Goal: Task Accomplishment & Management: Use online tool/utility

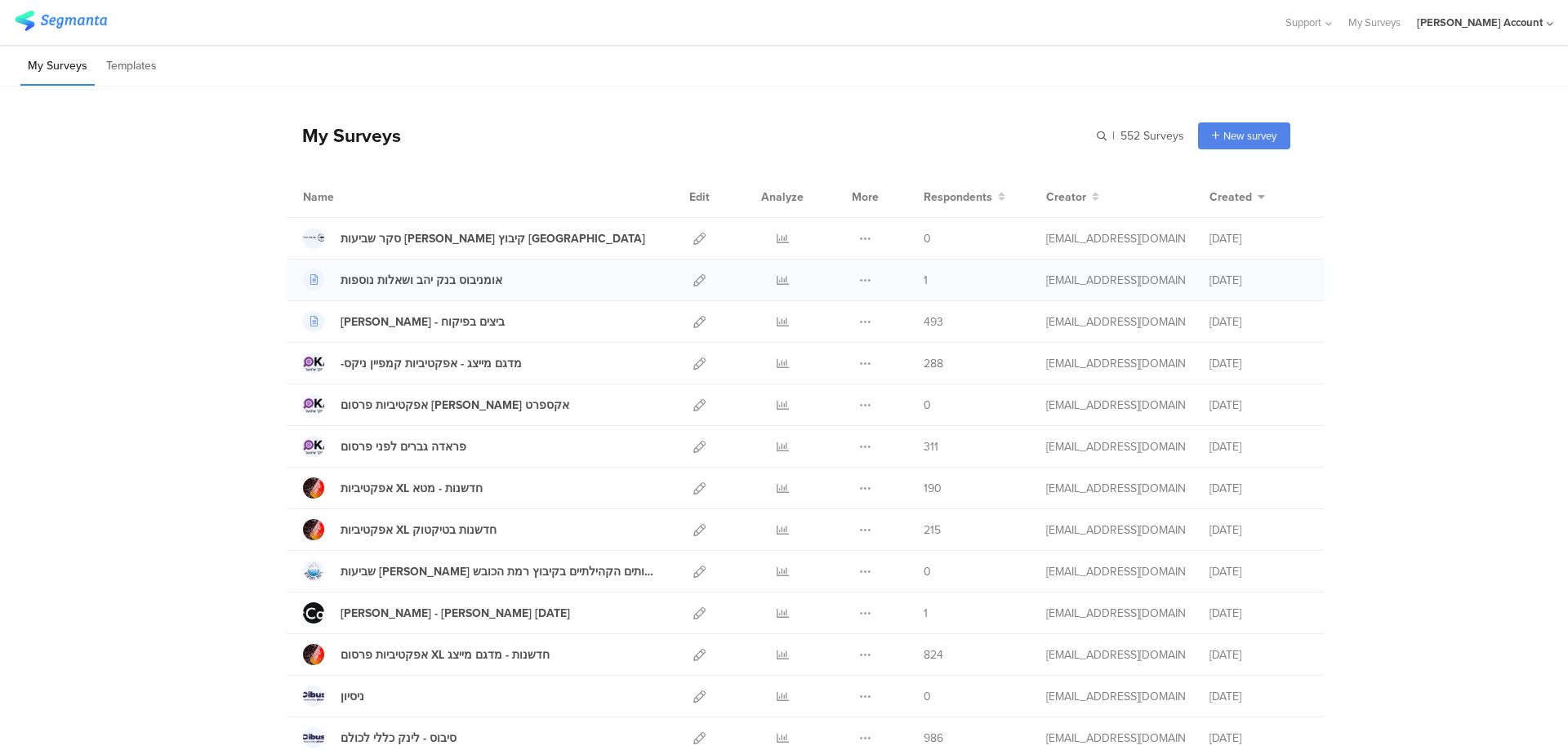
click at [700, 275] on div at bounding box center [699, 280] width 35 height 41
click at [695, 278] on icon at bounding box center [699, 280] width 13 height 13
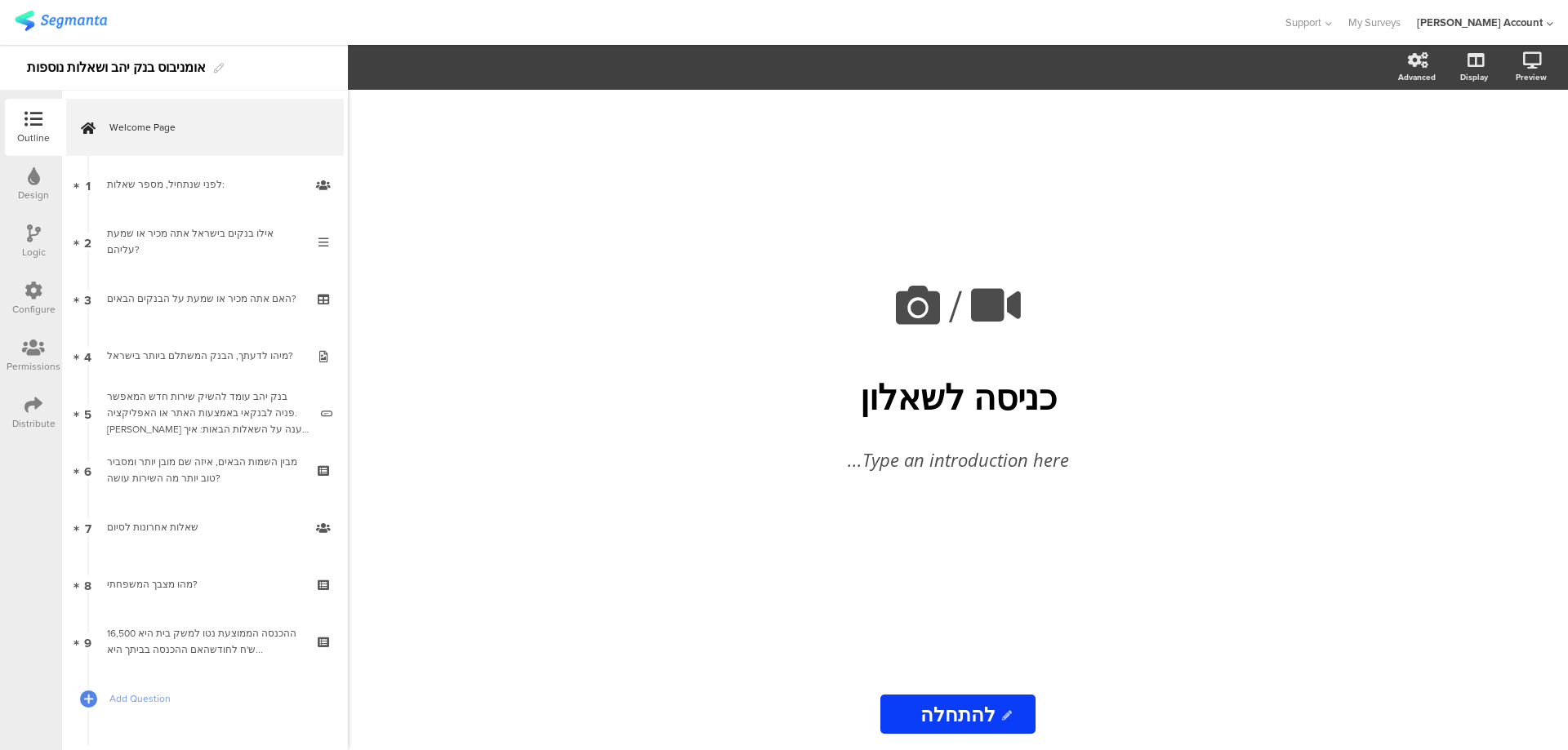
click at [33, 232] on icon at bounding box center [34, 234] width 14 height 18
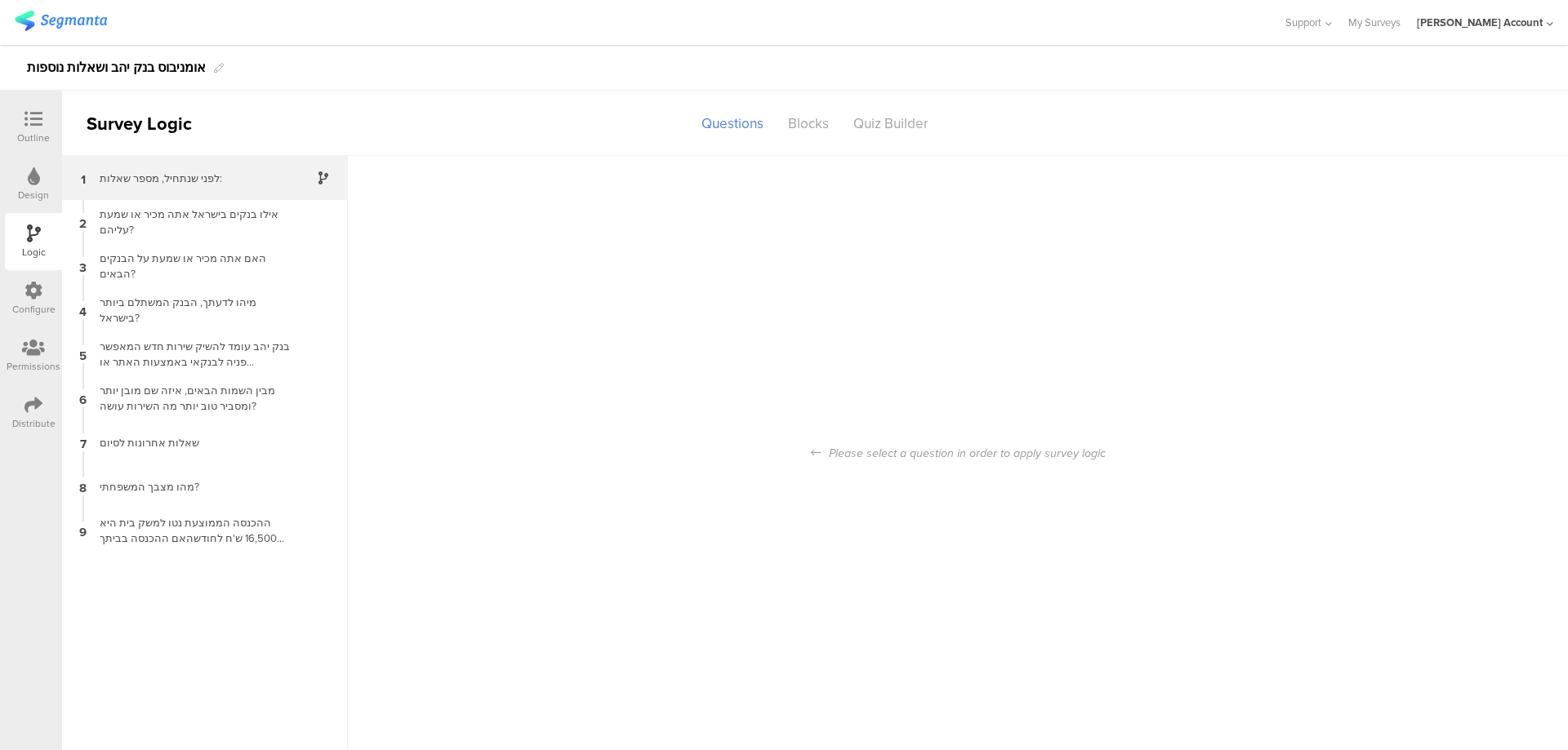
click at [208, 175] on div "לפני שנתחיל, מספר שאלות:" at bounding box center [191, 179] width 204 height 15
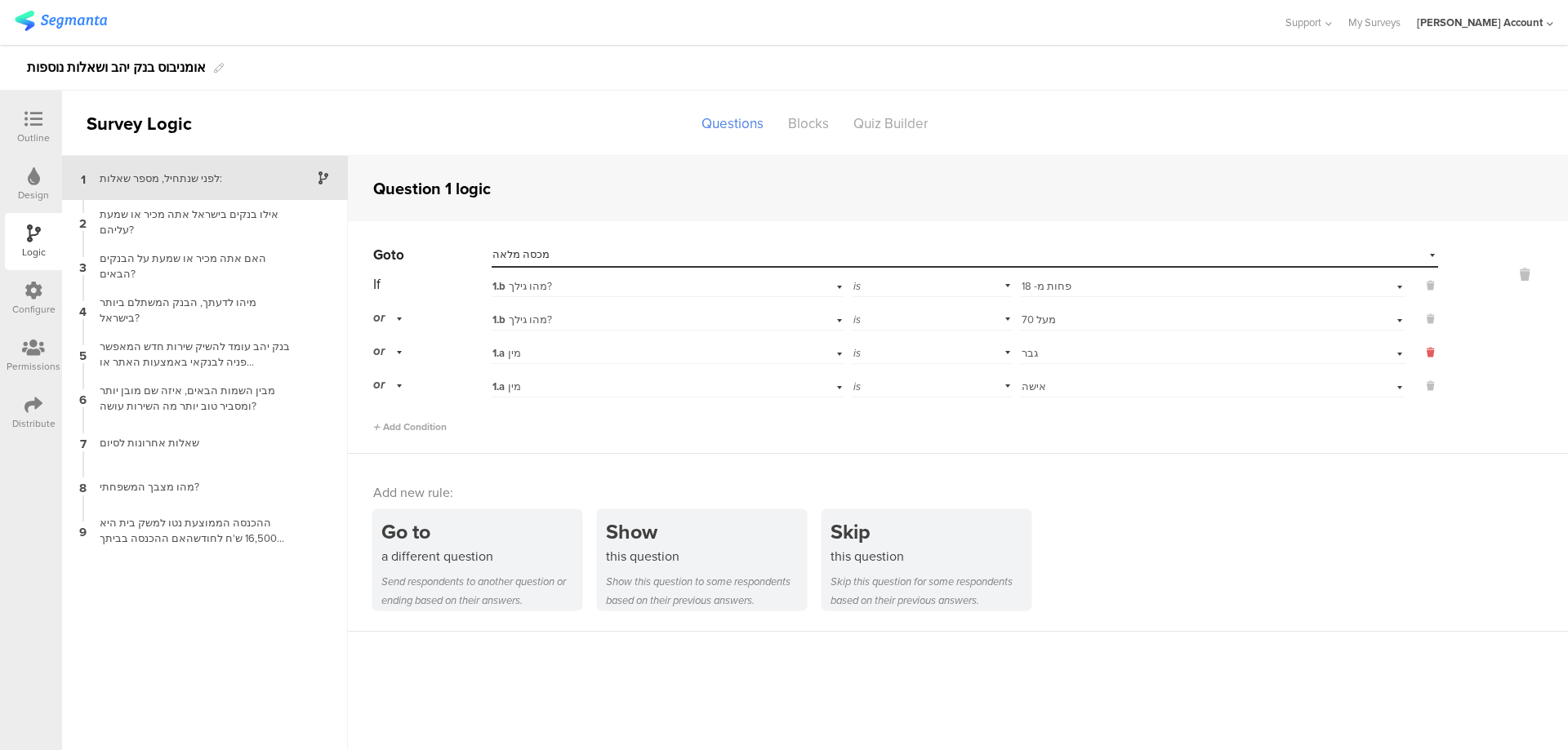
click at [1434, 352] on button at bounding box center [1422, 352] width 33 height 14
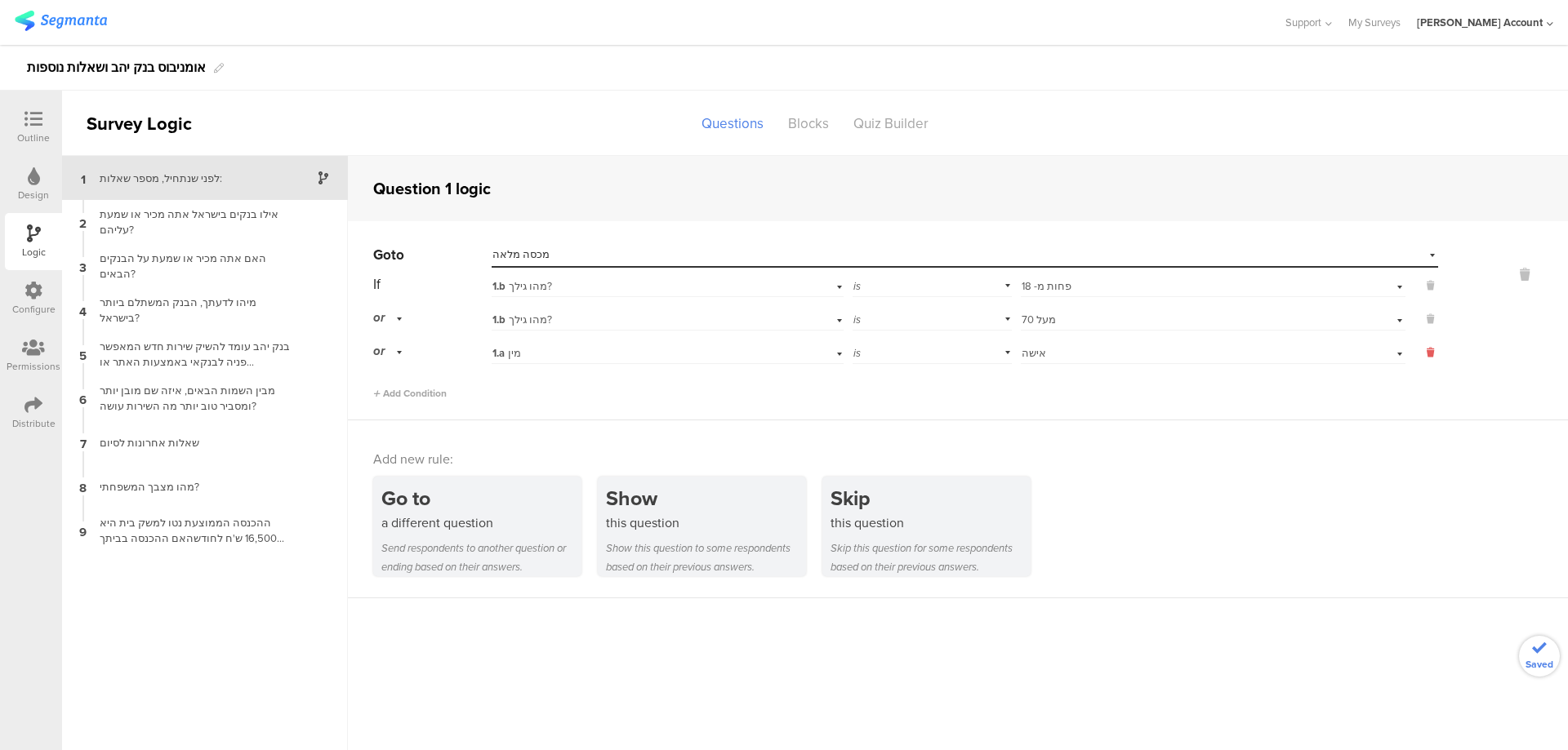
click at [1429, 351] on icon at bounding box center [1431, 352] width 8 height 14
